Goal: Check status: Check status

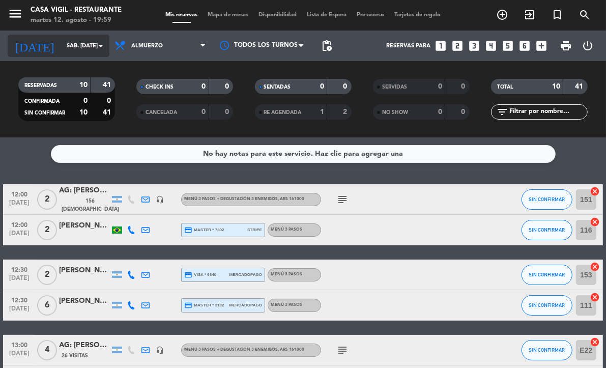
click at [99, 46] on icon "arrow_drop_down" at bounding box center [101, 46] width 12 height 12
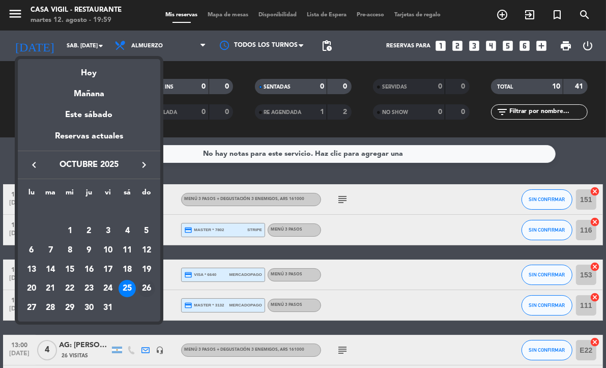
click at [139, 284] on div "26" at bounding box center [146, 288] width 17 height 17
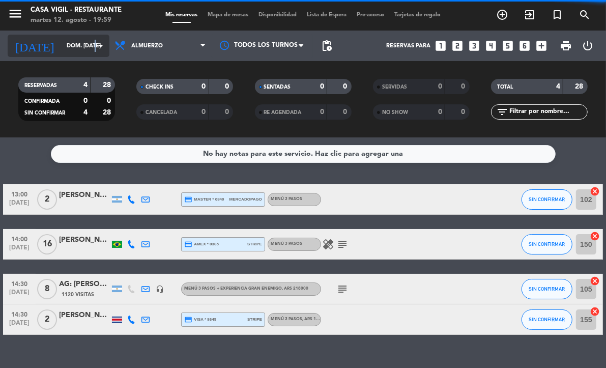
click at [95, 43] on icon "arrow_drop_down" at bounding box center [101, 46] width 12 height 12
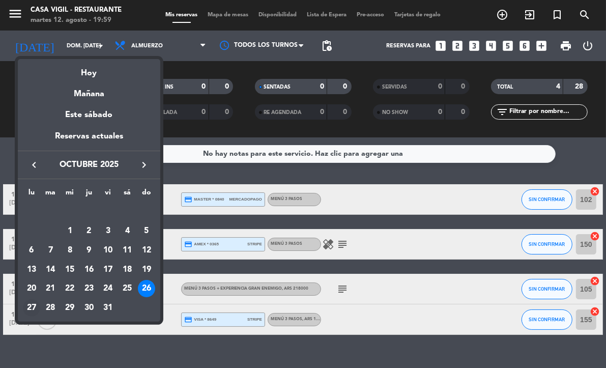
click at [33, 304] on div "27" at bounding box center [31, 307] width 17 height 17
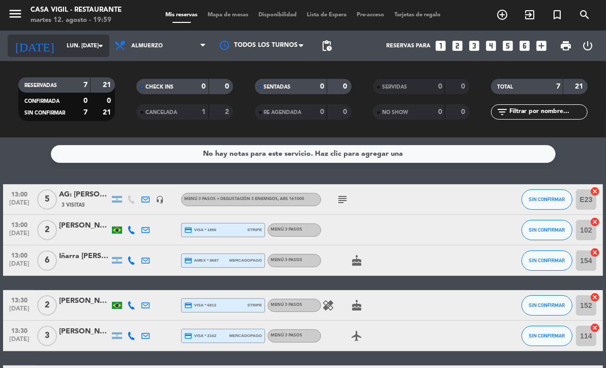
click at [99, 51] on icon "arrow_drop_down" at bounding box center [101, 46] width 12 height 12
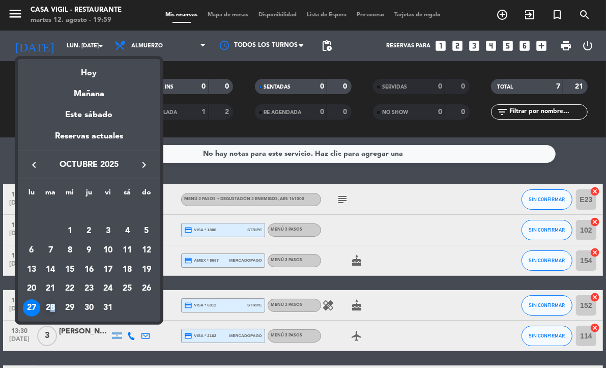
click at [52, 308] on div "28" at bounding box center [50, 307] width 17 height 17
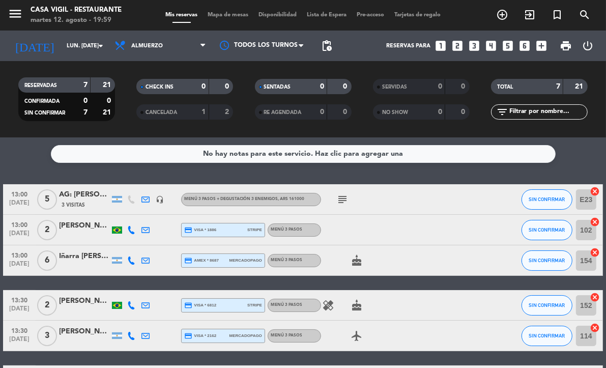
type input "[DATE] oct."
